Goal: Submit feedback/report problem: Submit feedback/report problem

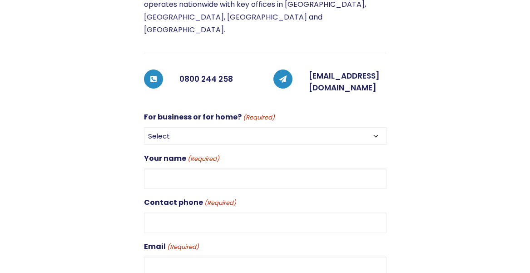
scroll to position [206, 0]
click at [374, 127] on select "Select For Business For Home" at bounding box center [265, 136] width 242 height 18
select select "For Business"
click at [144, 127] on select "Select For Business For Home" at bounding box center [265, 136] width 242 height 18
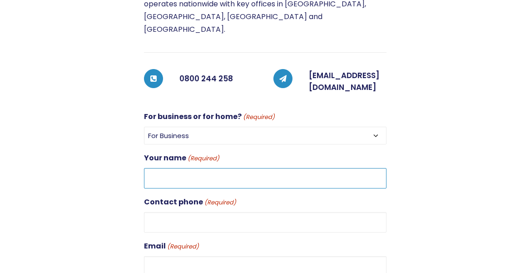
click at [170, 168] on input "Your name (Required)" at bounding box center [265, 178] width 242 height 20
type input "Ange Hansen"
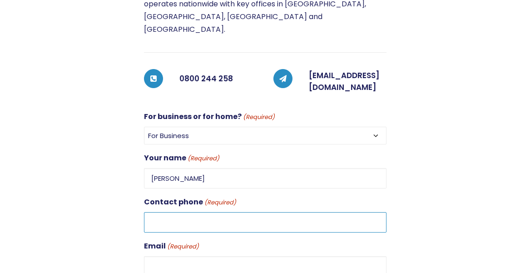
click at [157, 212] on input "Contact phone (Required)" at bounding box center [265, 222] width 242 height 20
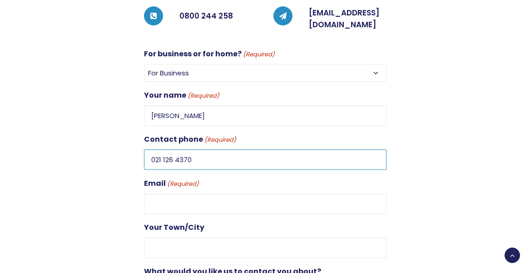
scroll to position [291, 0]
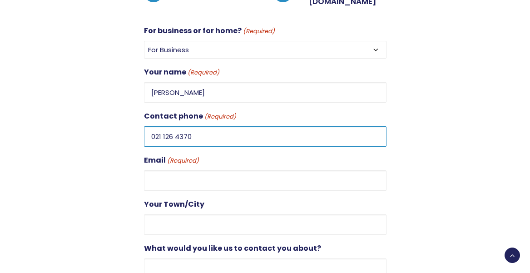
type input "021 126 4370"
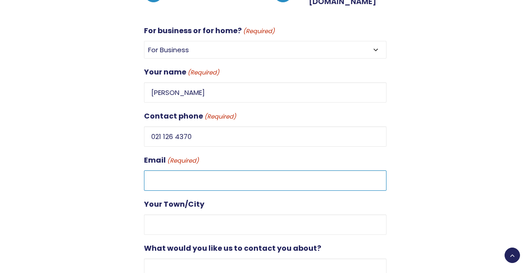
click at [153, 170] on input "Email (Required)" at bounding box center [265, 180] width 242 height 20
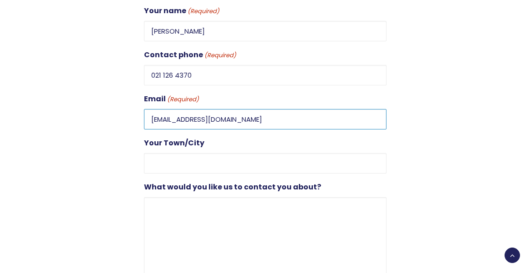
scroll to position [375, 0]
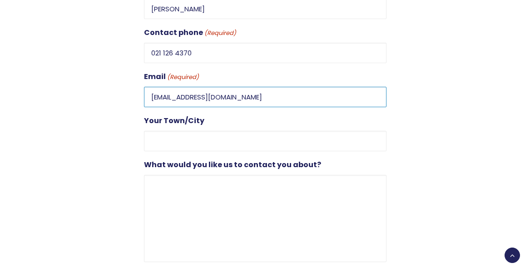
type input "ange@midcitychildcare.co.nz"
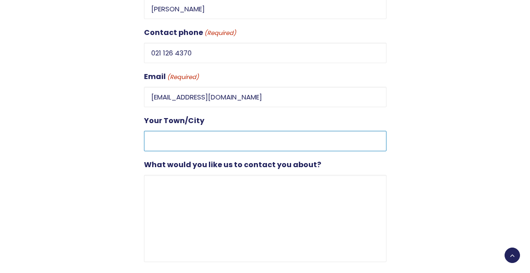
click at [149, 131] on input "Your Town/City" at bounding box center [265, 141] width 242 height 20
type input "Hamilton"
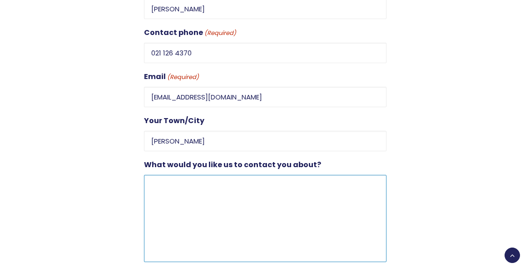
click at [151, 175] on textarea "What would you like us to contact you about?" at bounding box center [265, 218] width 242 height 87
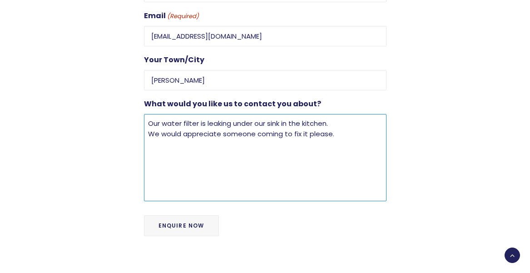
scroll to position [441, 0]
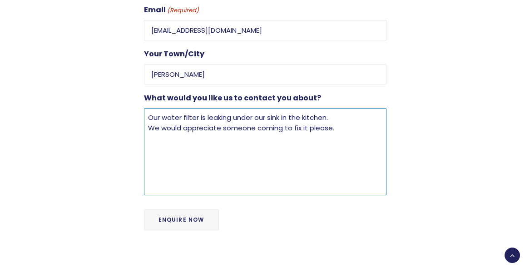
type textarea "Our water filter is leaking under our sink in the kitchen. We would appreciate …"
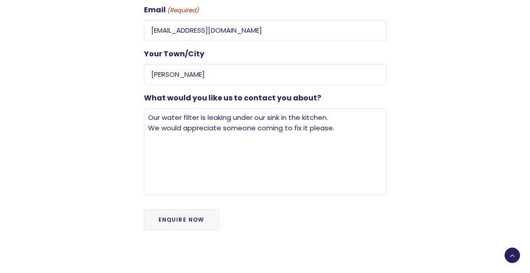
click at [175, 209] on input "Enquire Now" at bounding box center [181, 219] width 75 height 21
